Goal: Information Seeking & Learning: Learn about a topic

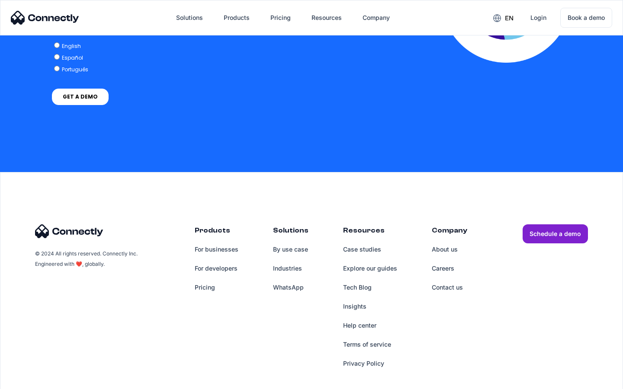
scroll to position [1767, 0]
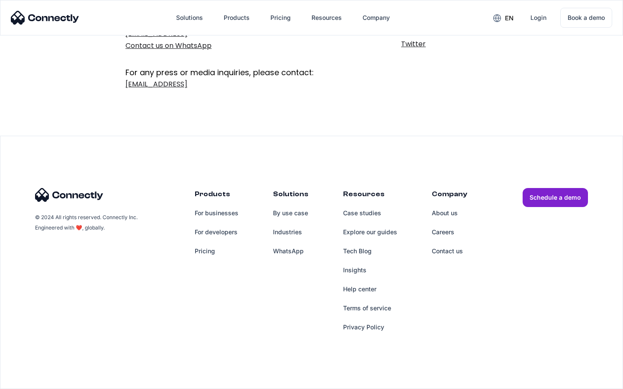
scroll to position [141, 0]
